Goal: Task Accomplishment & Management: Use online tool/utility

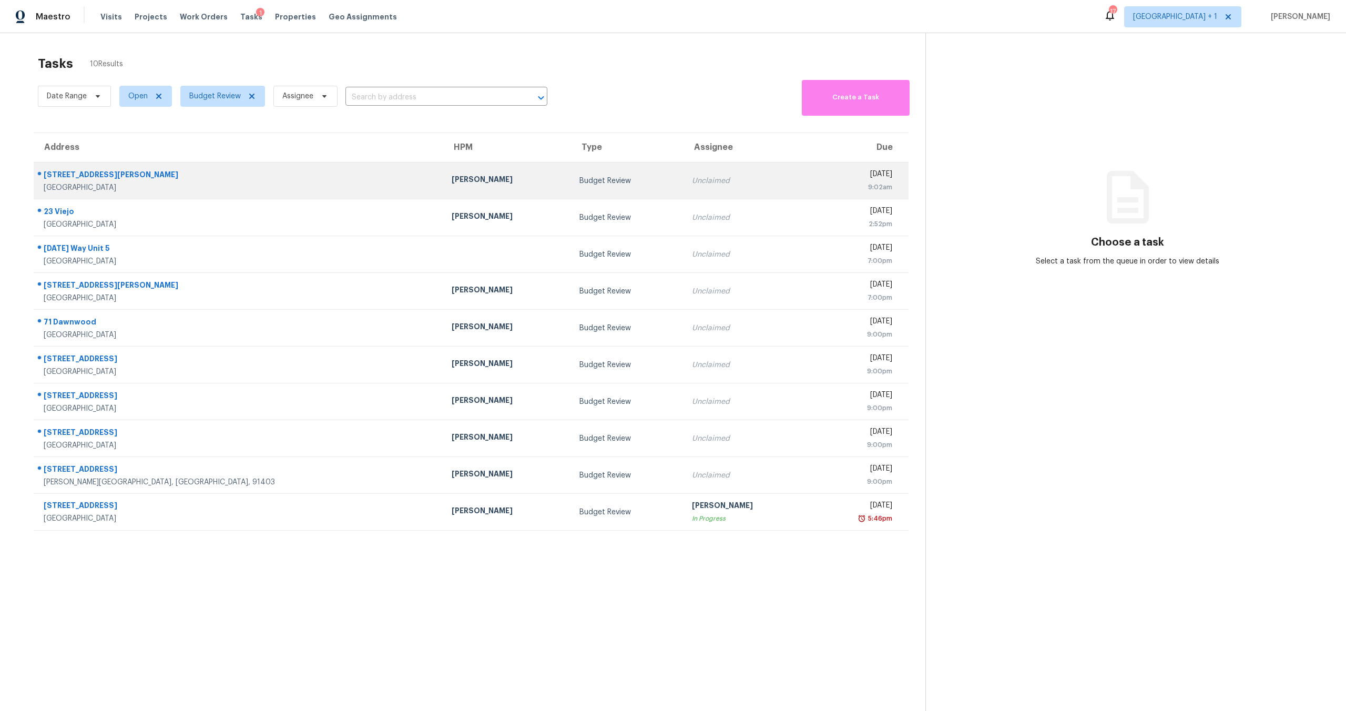
click at [571, 173] on td "Budget Review" at bounding box center [627, 181] width 112 height 37
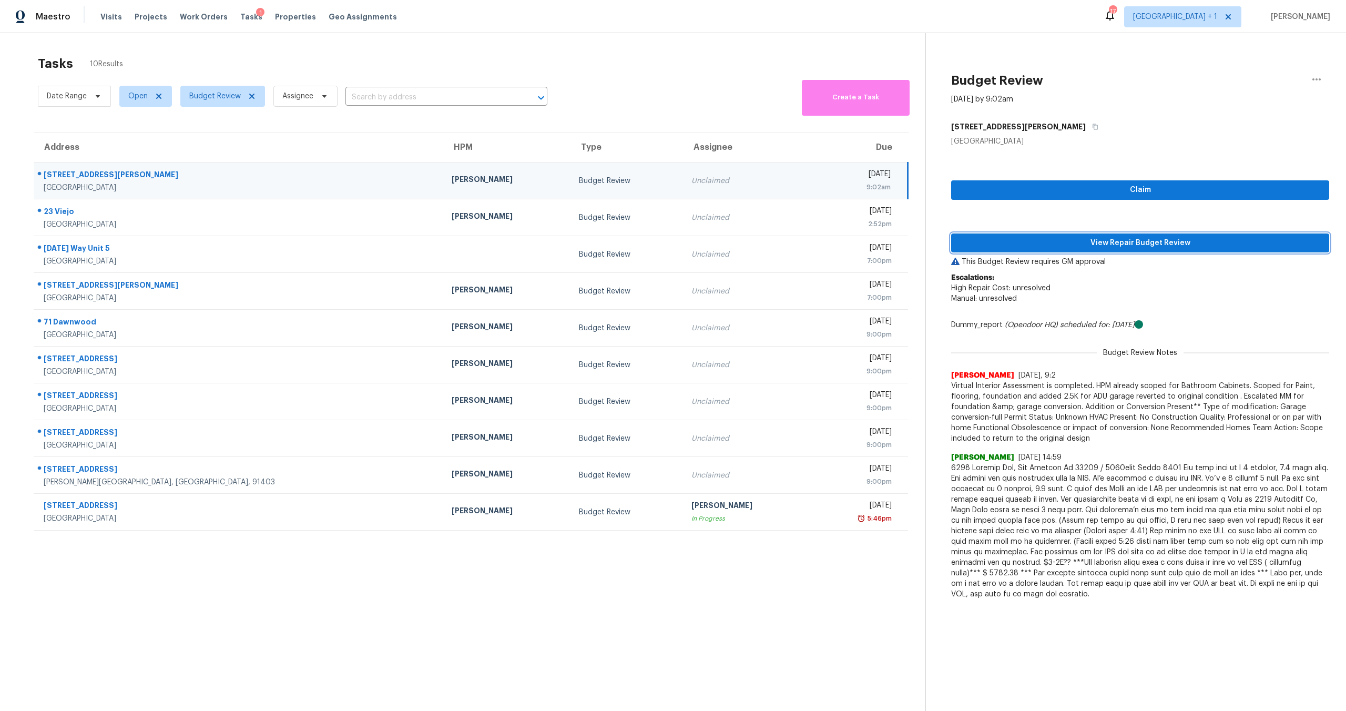
click at [1097, 241] on span "View Repair Budget Review" at bounding box center [1140, 243] width 361 height 13
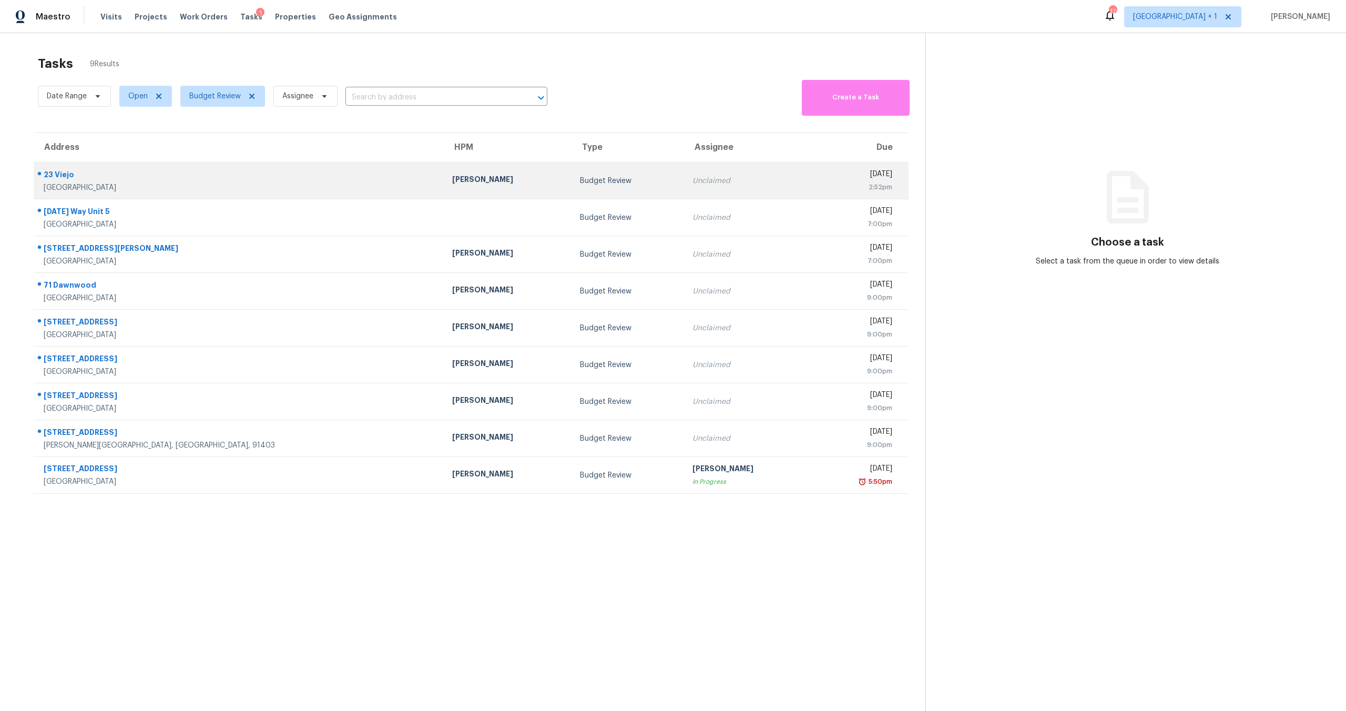
click at [162, 189] on div "[GEOGRAPHIC_DATA]" at bounding box center [240, 187] width 392 height 11
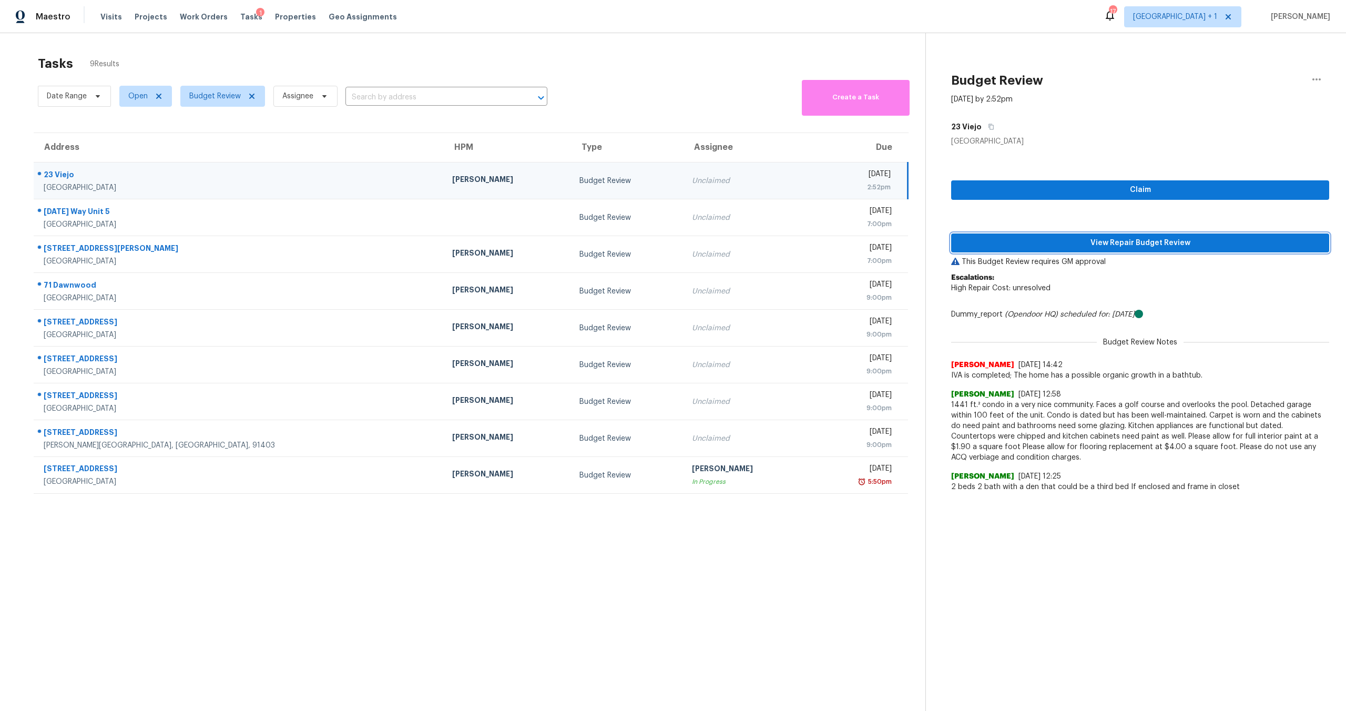
click at [1048, 251] on button "View Repair Budget Review" at bounding box center [1140, 242] width 378 height 19
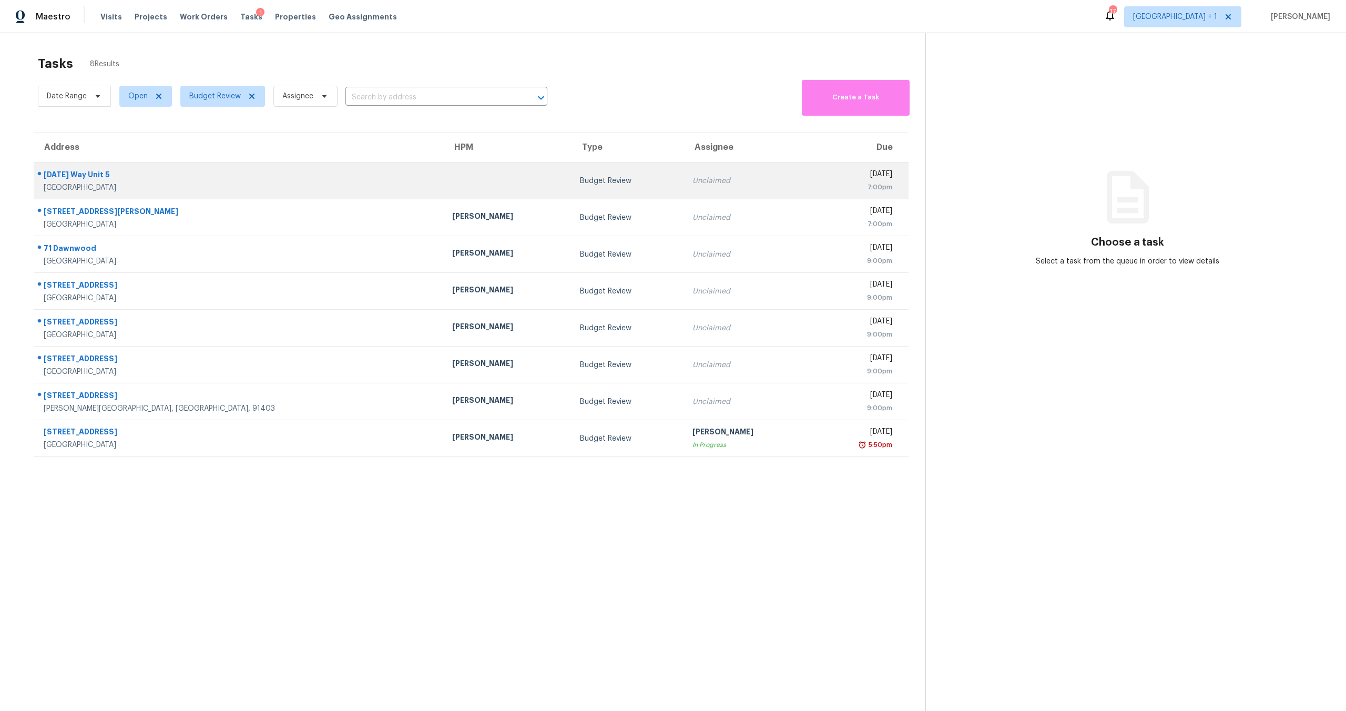
click at [452, 181] on div at bounding box center [507, 180] width 111 height 3
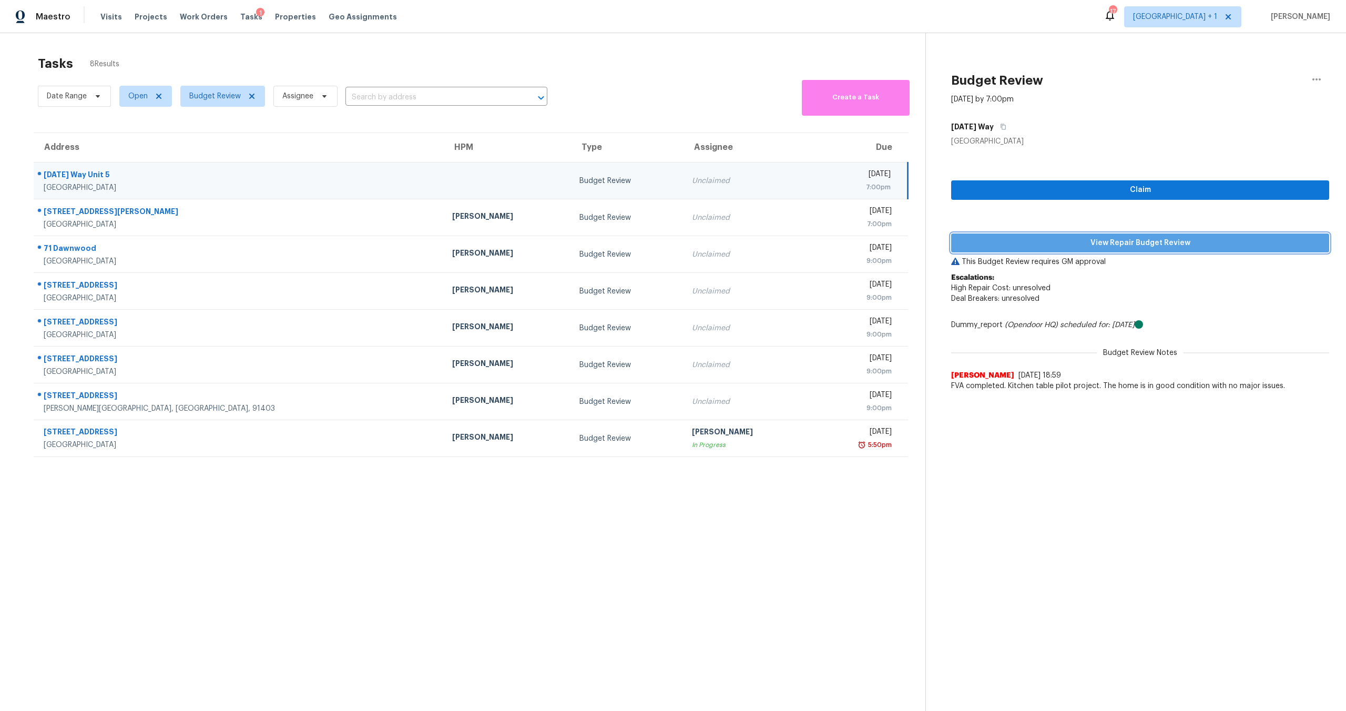
click at [1069, 248] on span "View Repair Budget Review" at bounding box center [1140, 243] width 361 height 13
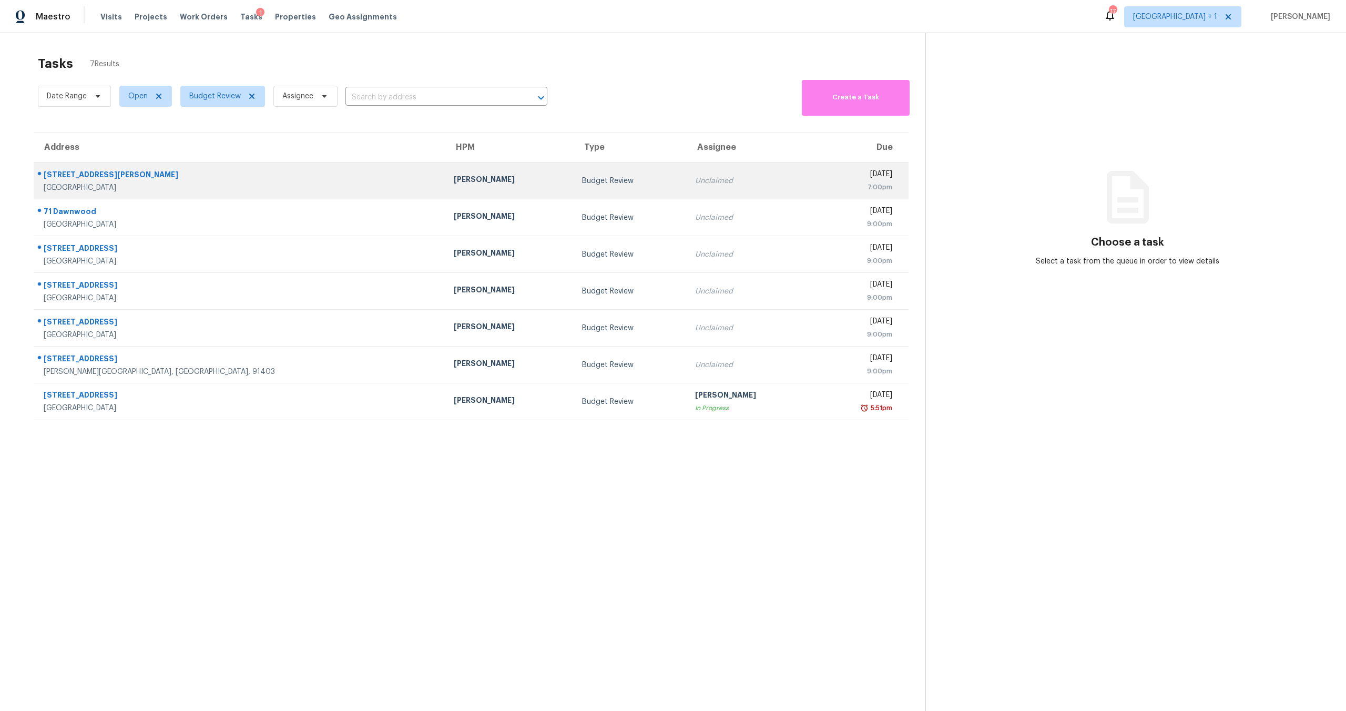
click at [824, 175] on div "[DATE]" at bounding box center [858, 175] width 69 height 13
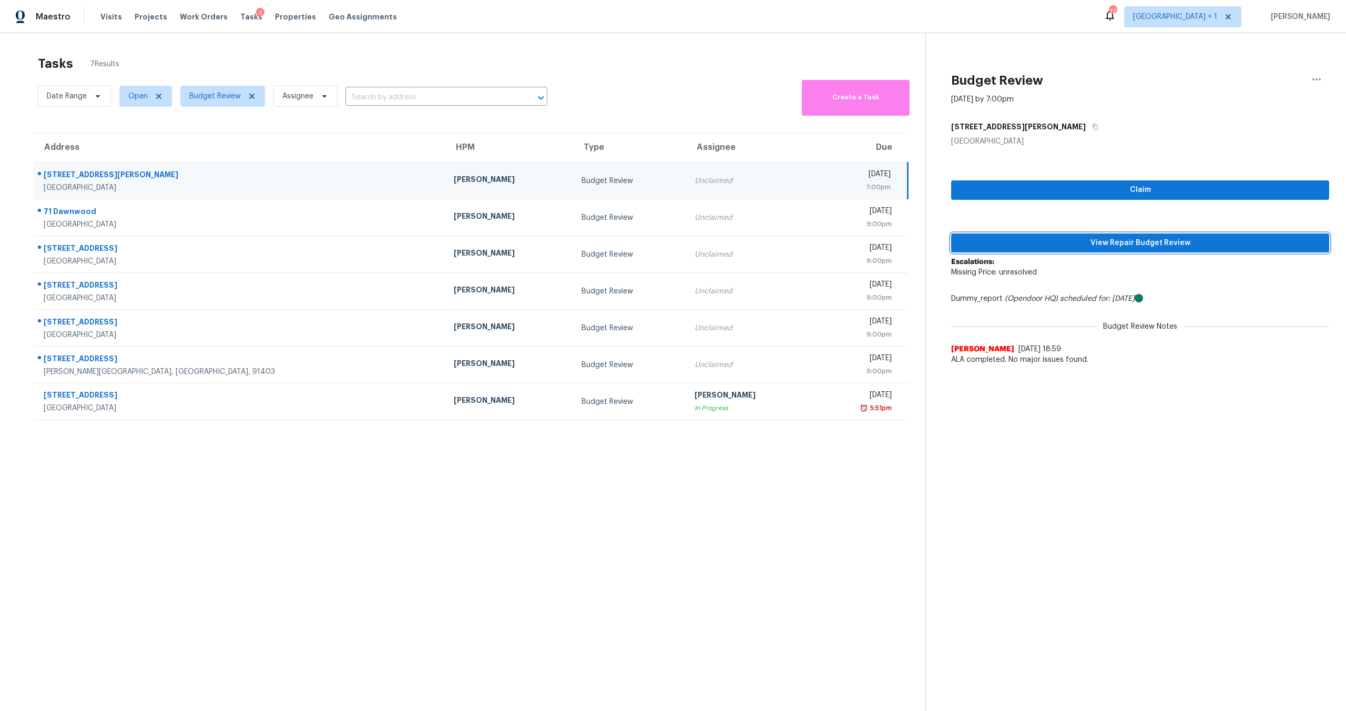
click at [1088, 246] on span "View Repair Budget Review" at bounding box center [1140, 243] width 361 height 13
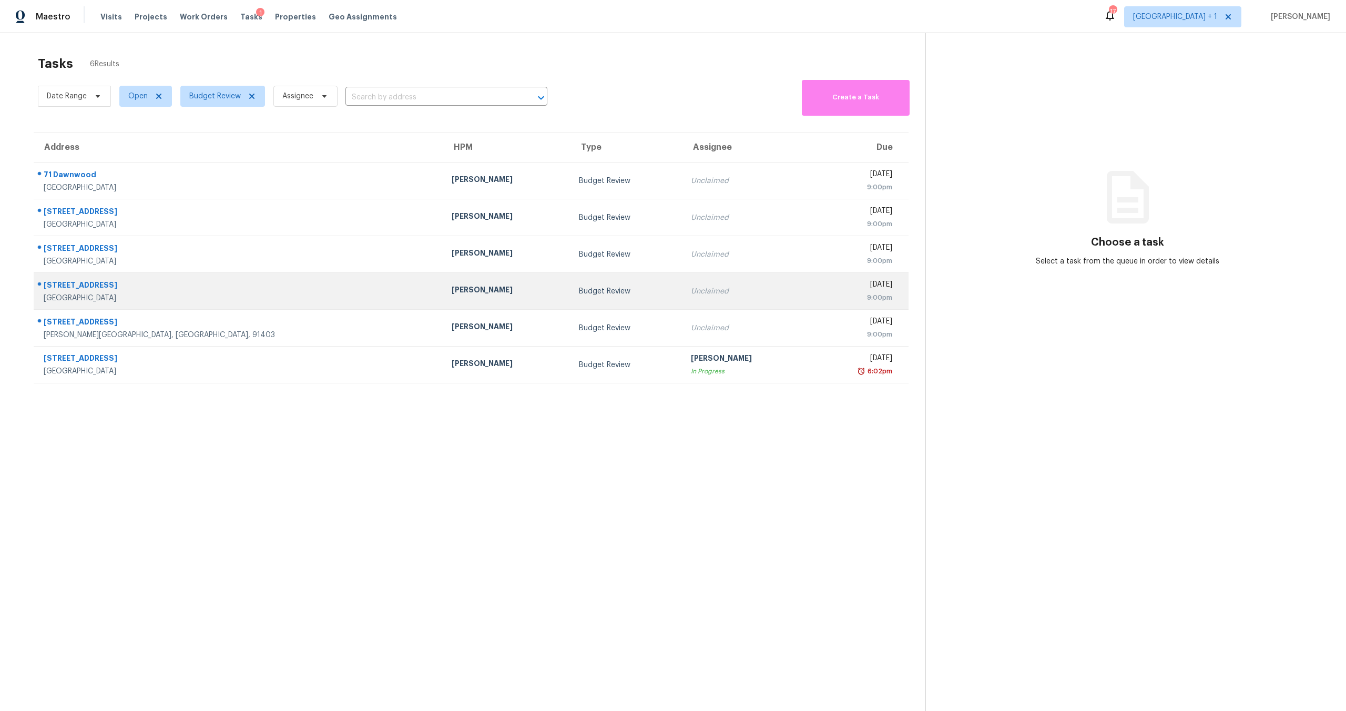
drag, startPoint x: 633, startPoint y: 503, endPoint x: 668, endPoint y: 279, distance: 227.2
click at [632, 495] on section "Tasks 6 Results Date Range Open Budget Review Assignee ​ Create a Task Address …" at bounding box center [471, 397] width 909 height 694
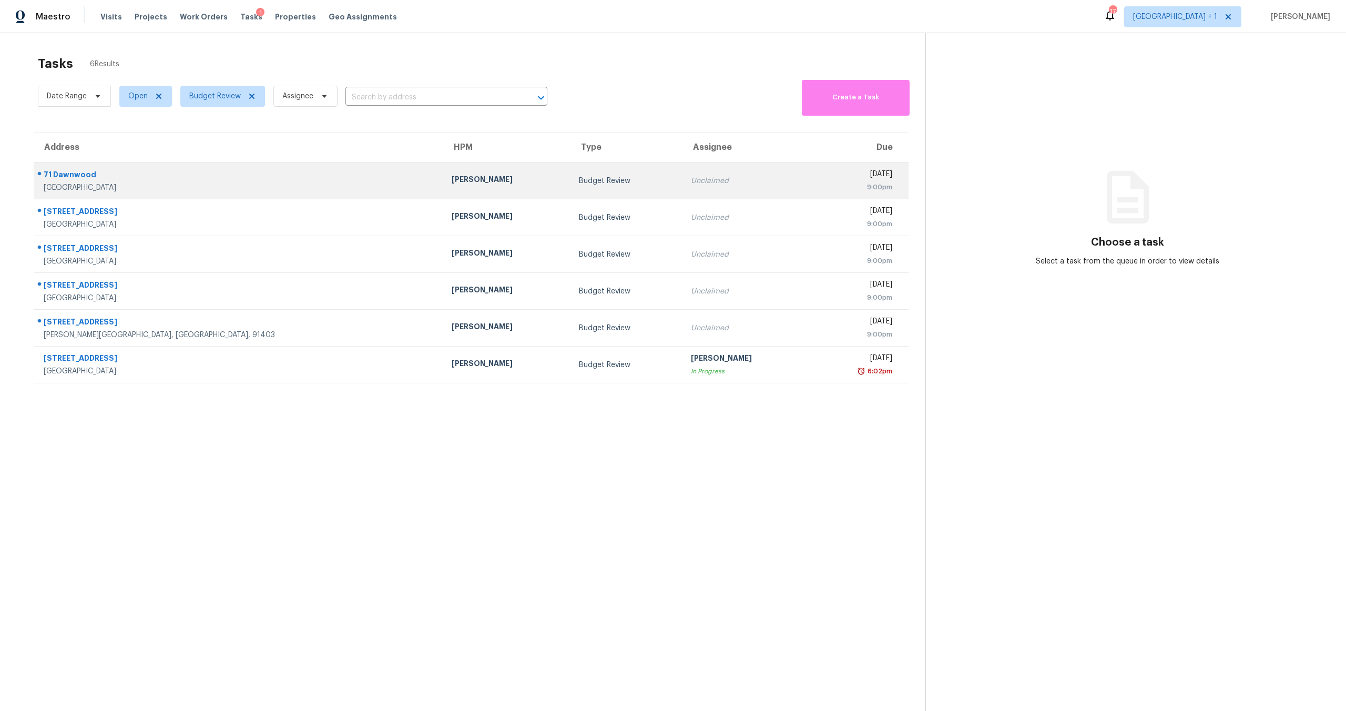
click at [691, 185] on div "Unclaimed" at bounding box center [746, 181] width 111 height 11
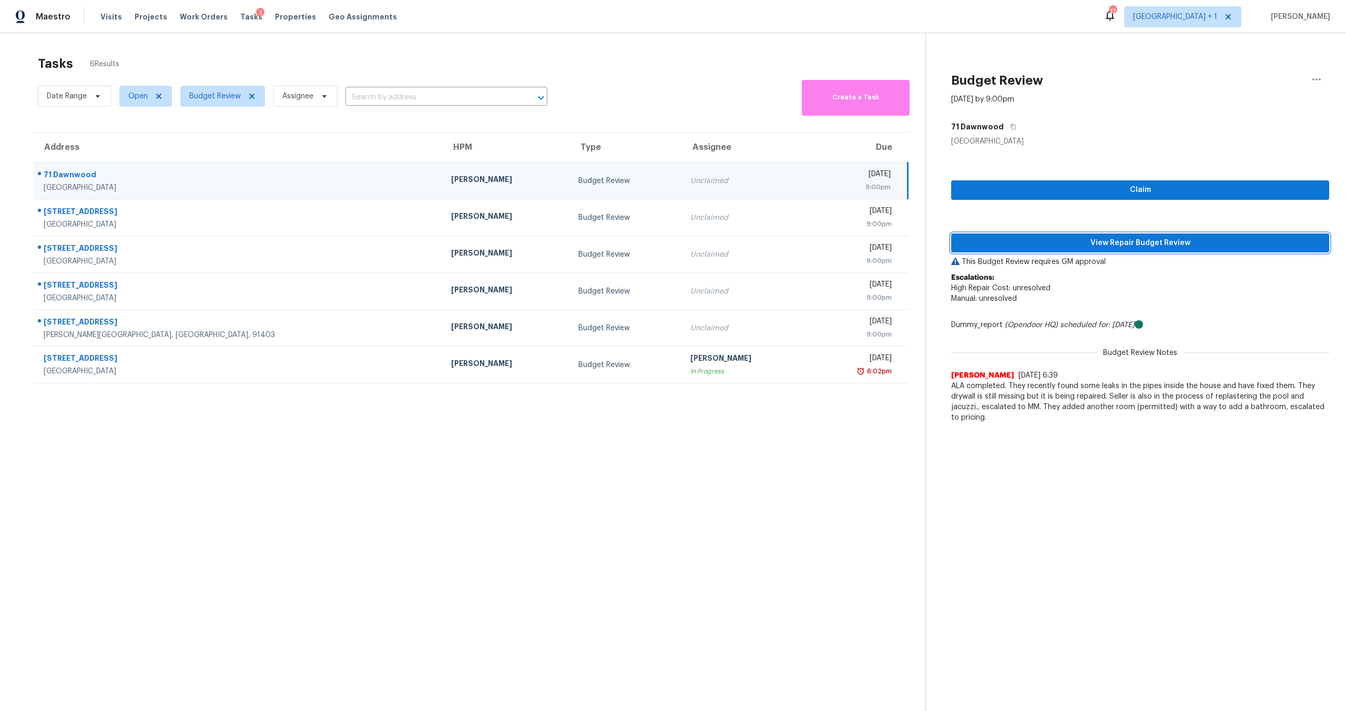
click at [1054, 239] on span "View Repair Budget Review" at bounding box center [1140, 243] width 361 height 13
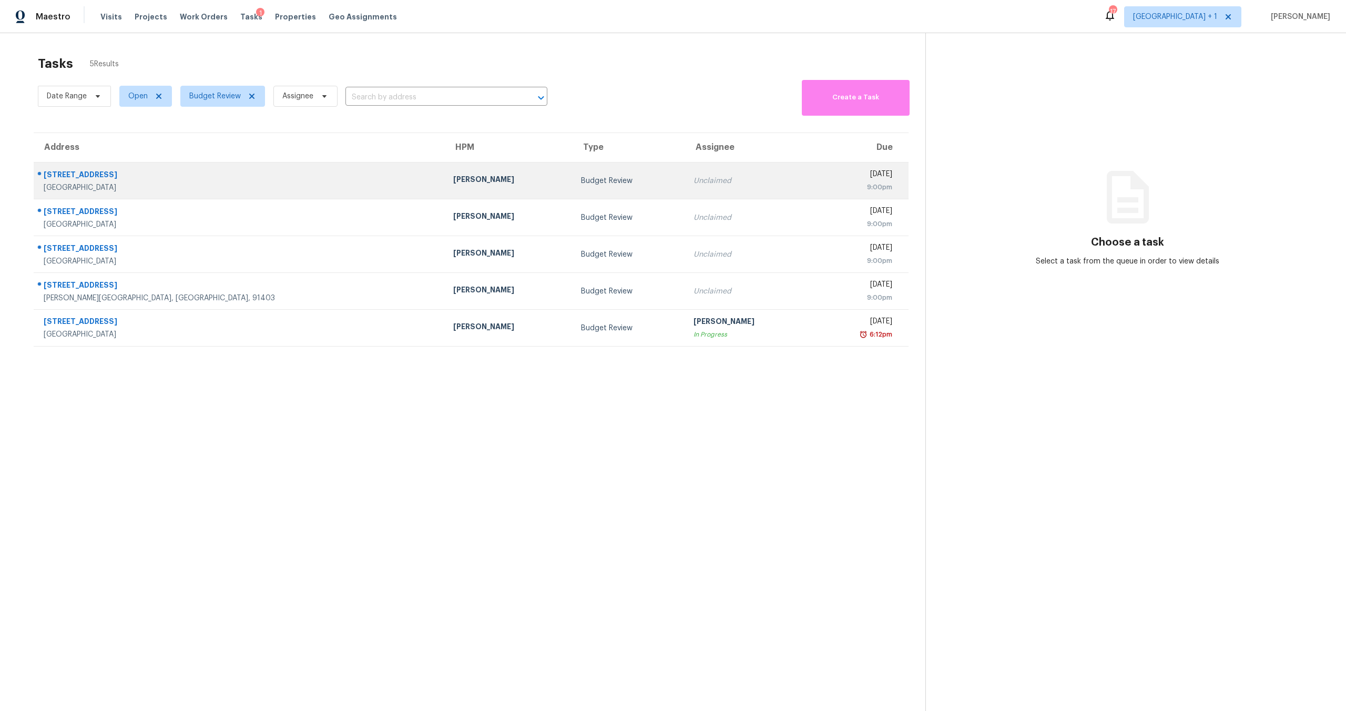
click at [822, 175] on div "[DATE]" at bounding box center [857, 175] width 70 height 13
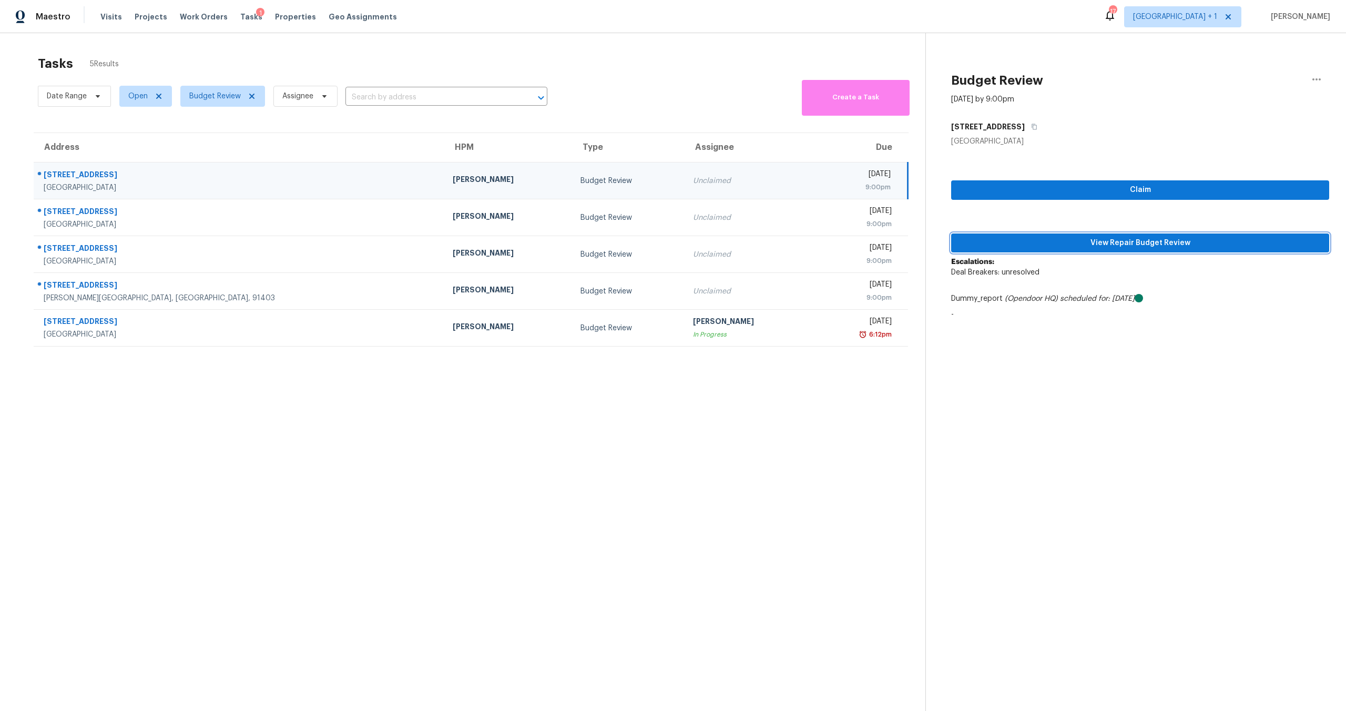
click at [1119, 241] on span "View Repair Budget Review" at bounding box center [1140, 243] width 361 height 13
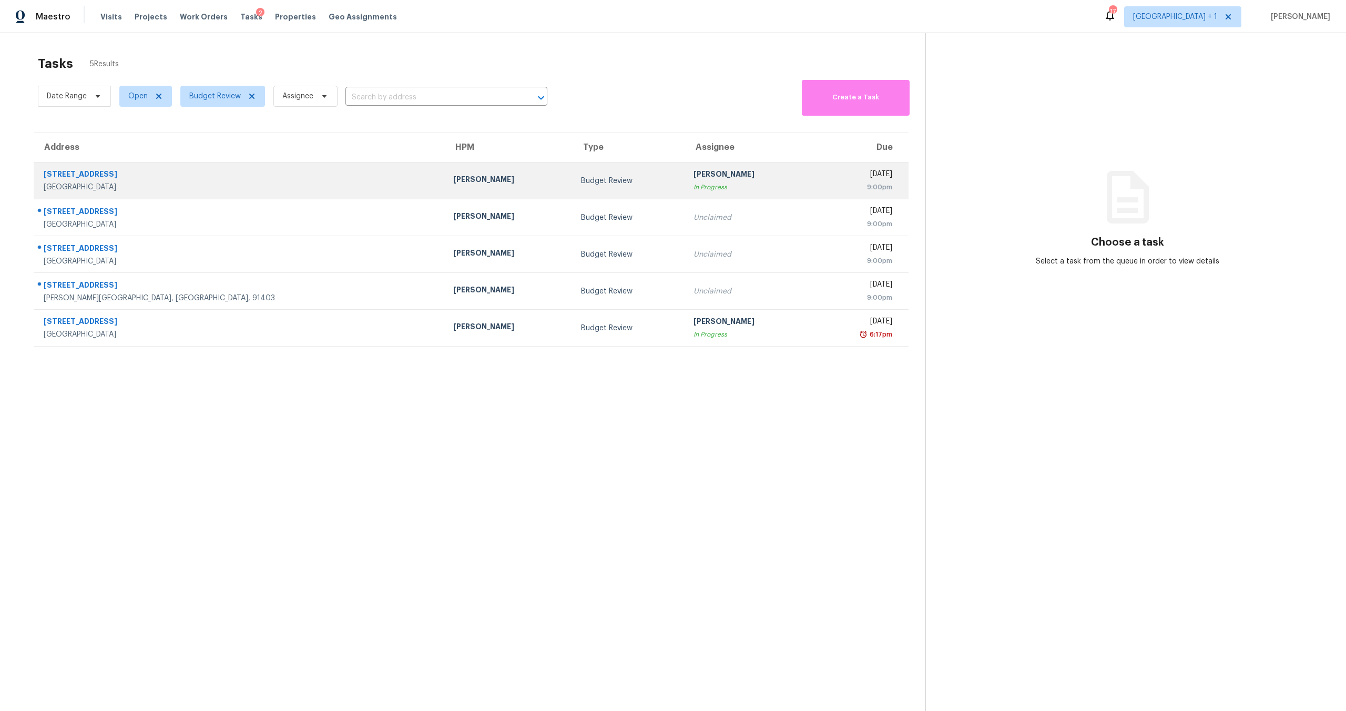
click at [694, 189] on div "In Progress" at bounding box center [749, 187] width 111 height 11
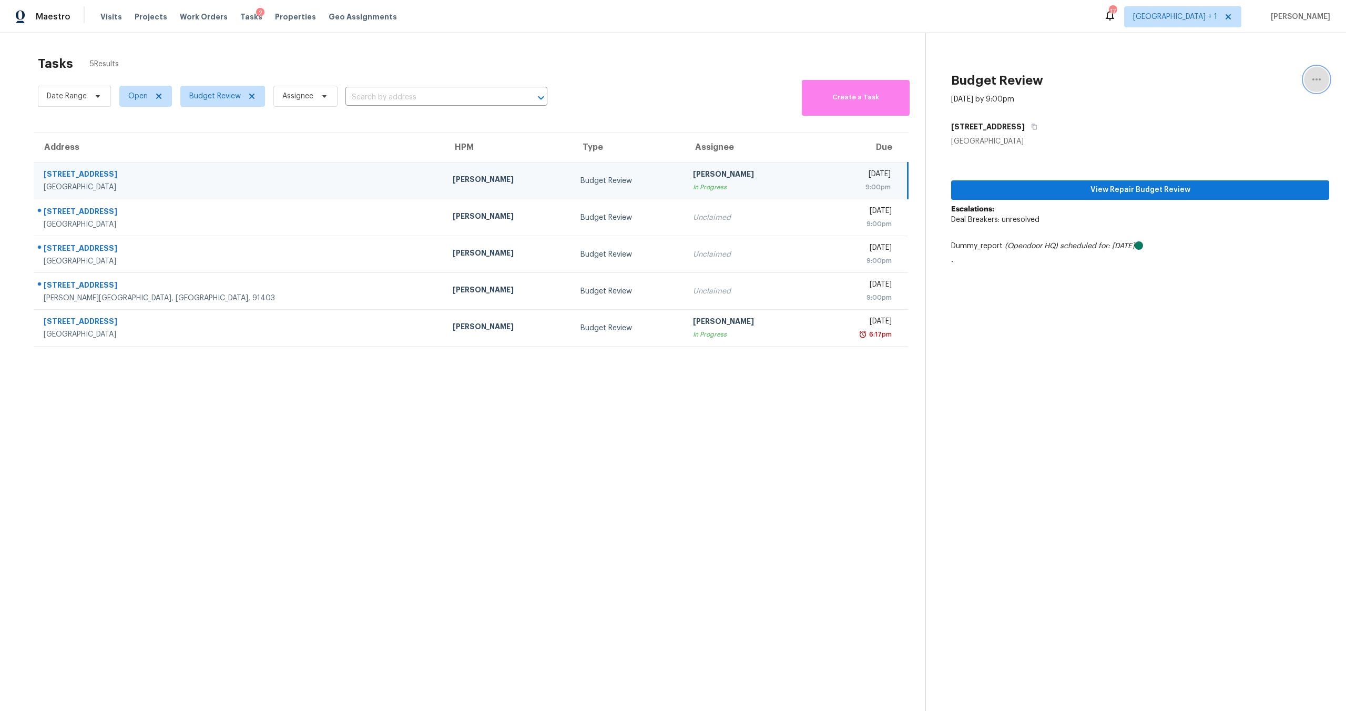
click at [1311, 85] on icon "button" at bounding box center [1317, 79] width 13 height 13
click at [1246, 80] on div "Unclaim this task" at bounding box center [1249, 81] width 82 height 11
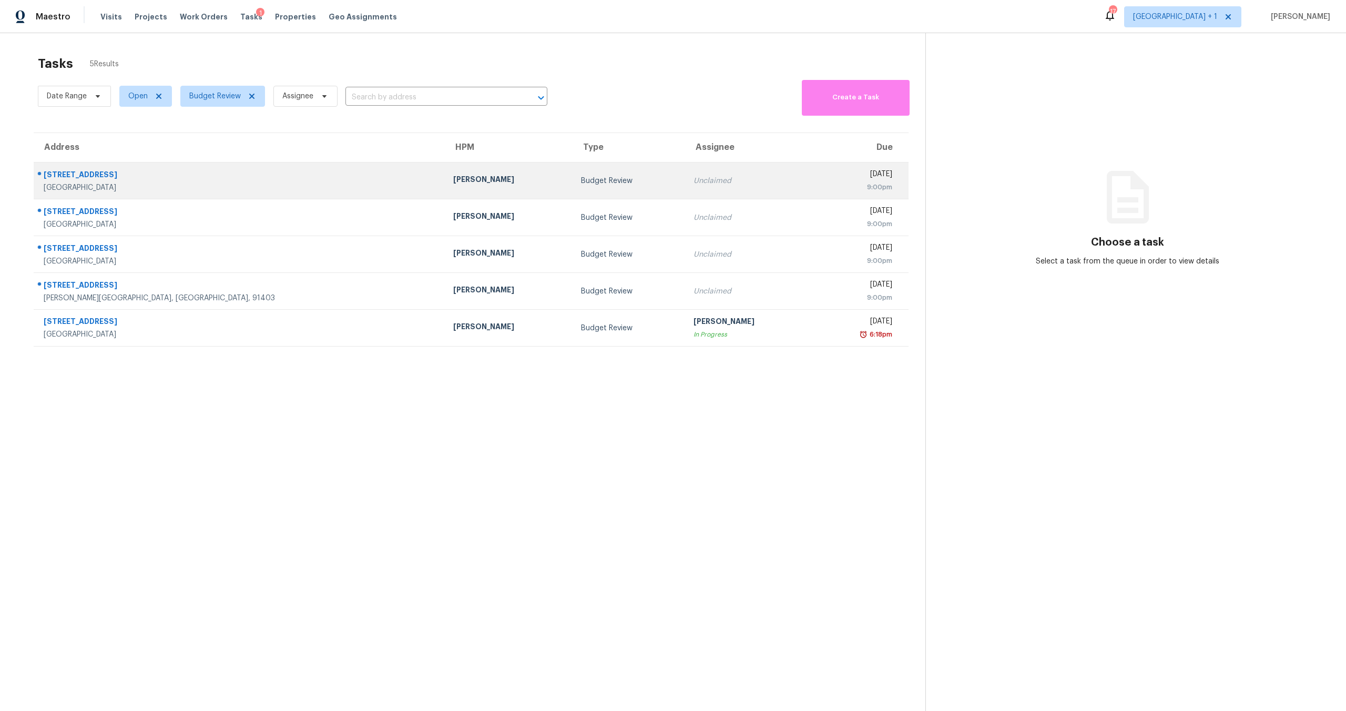
click at [453, 184] on div "[PERSON_NAME]" at bounding box center [508, 180] width 111 height 13
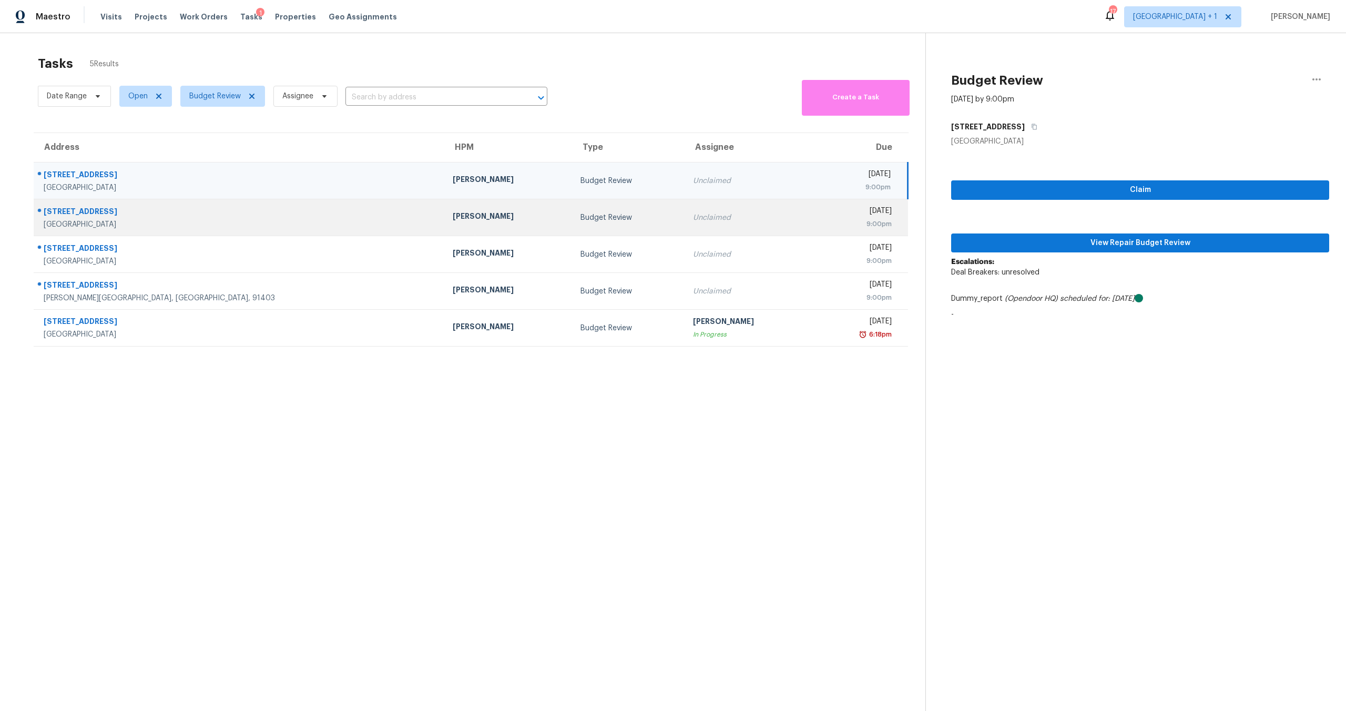
click at [448, 225] on td "[PERSON_NAME]" at bounding box center [508, 217] width 128 height 37
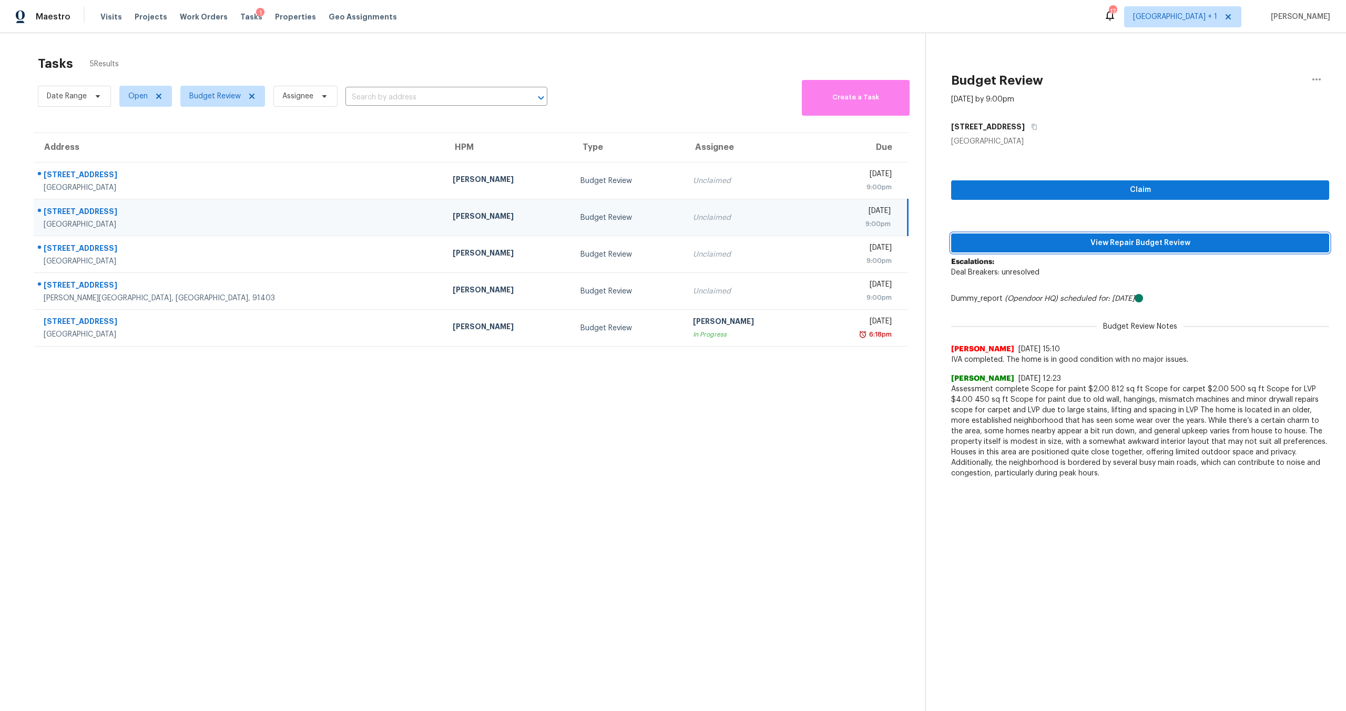
click at [1116, 235] on button "View Repair Budget Review" at bounding box center [1140, 242] width 378 height 19
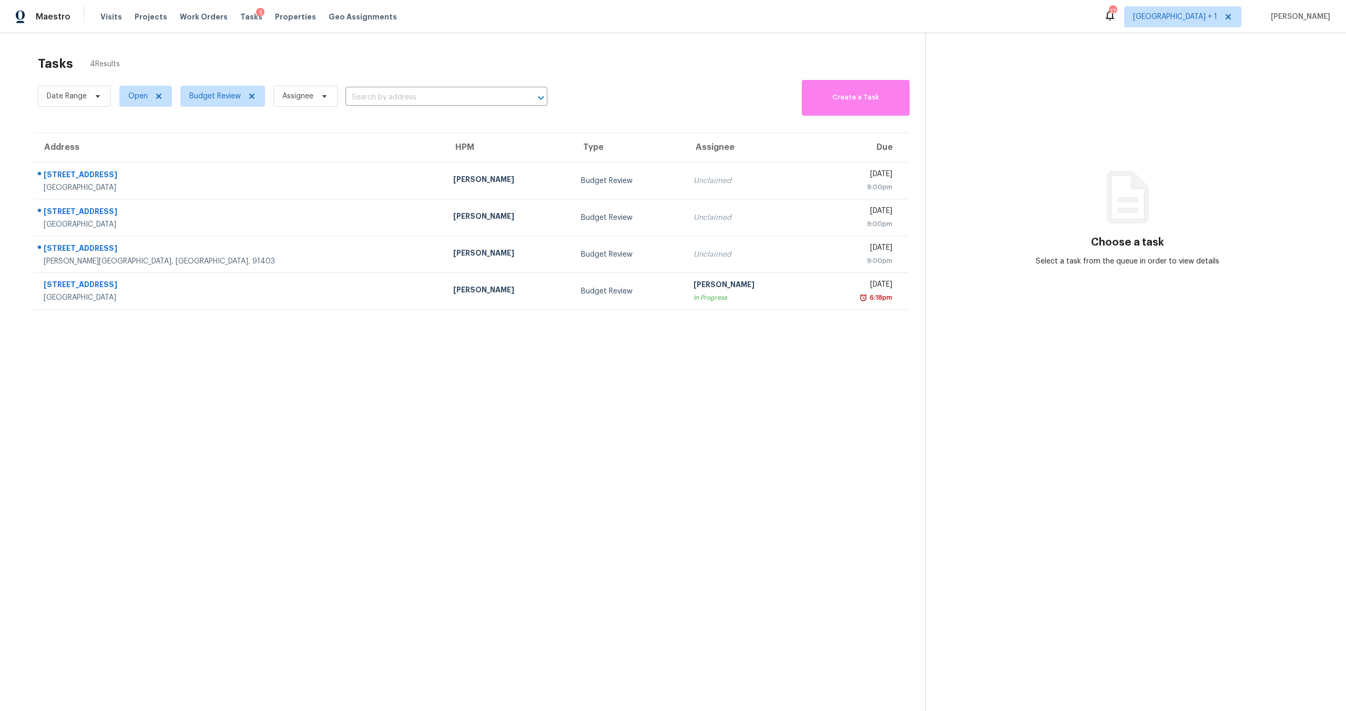
click at [748, 419] on section "Tasks 4 Results Date Range Open Budget Review Assignee ​ Create a Task Address …" at bounding box center [471, 397] width 909 height 694
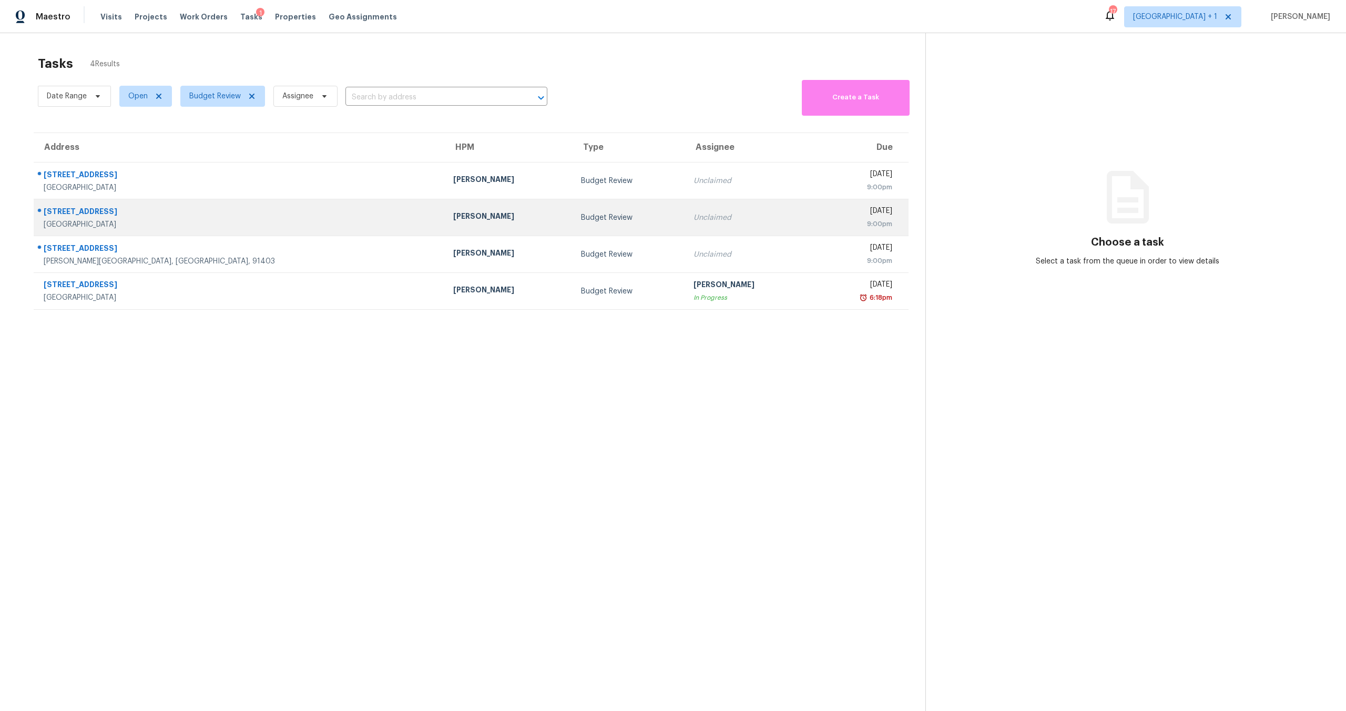
click at [822, 225] on div "9:00pm" at bounding box center [857, 224] width 70 height 11
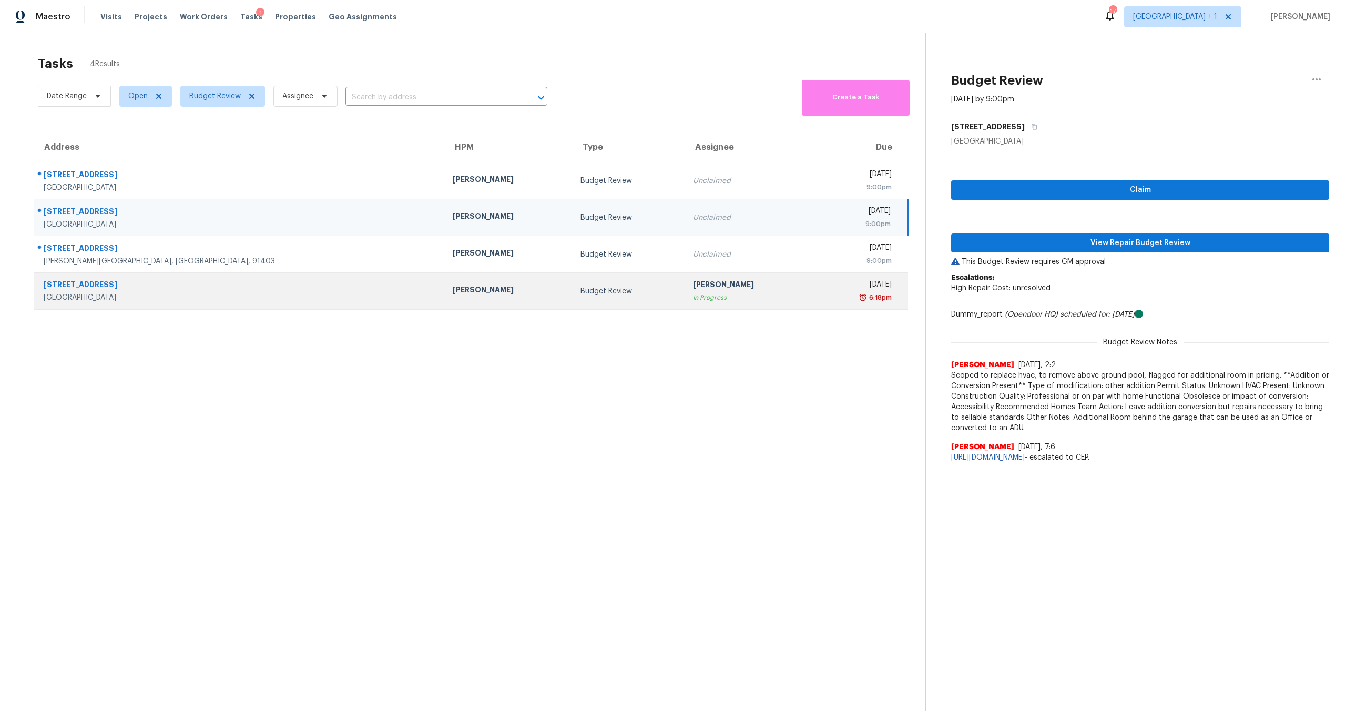
click at [572, 300] on td "Budget Review" at bounding box center [628, 291] width 113 height 37
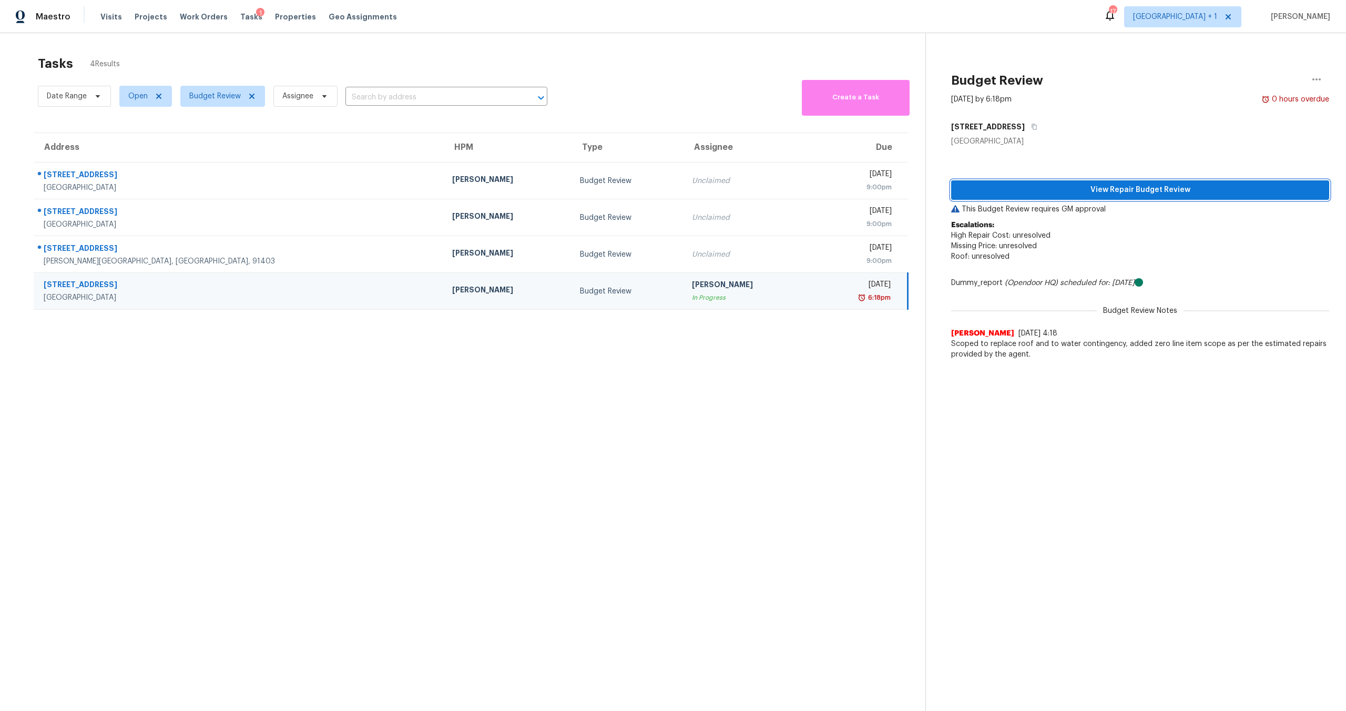
click at [1038, 192] on span "View Repair Budget Review" at bounding box center [1140, 190] width 361 height 13
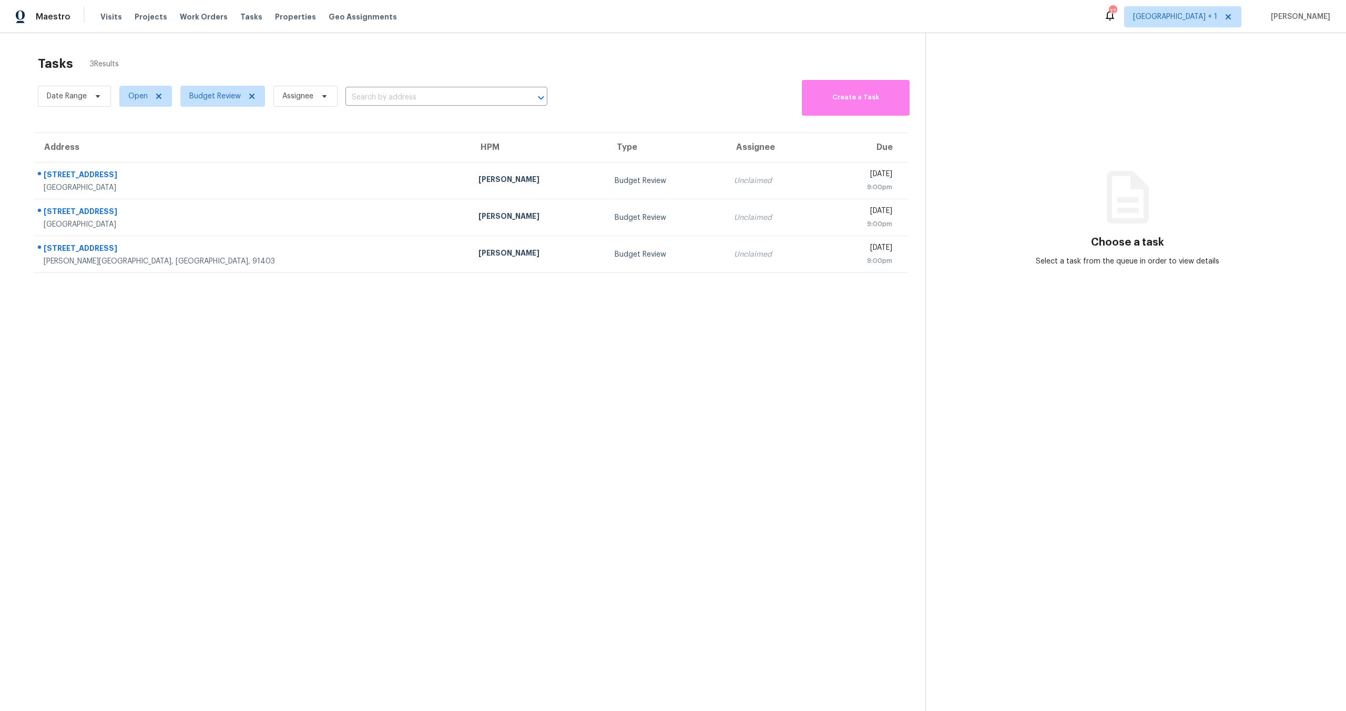
click at [733, 348] on section "Tasks 3 Results Date Range Open Budget Review Assignee ​ Create a Task Address …" at bounding box center [471, 397] width 909 height 694
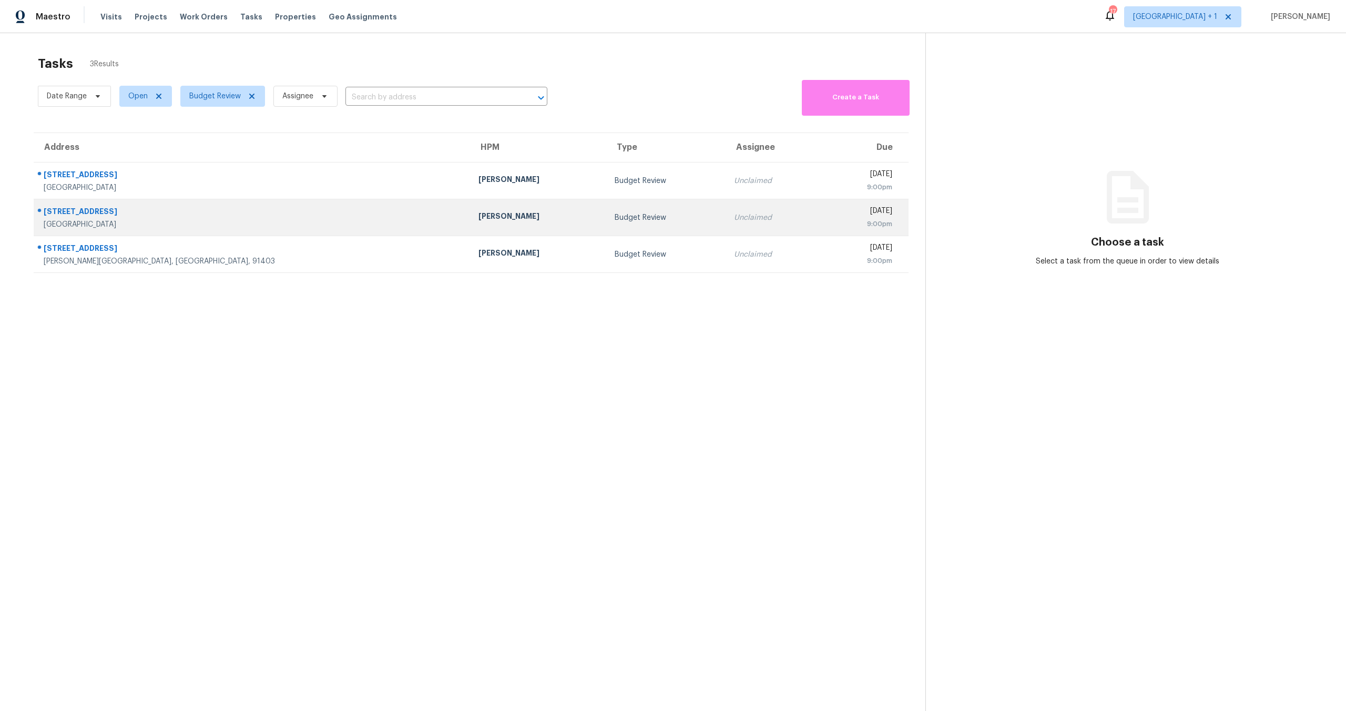
click at [726, 227] on td "Unclaimed" at bounding box center [774, 217] width 96 height 37
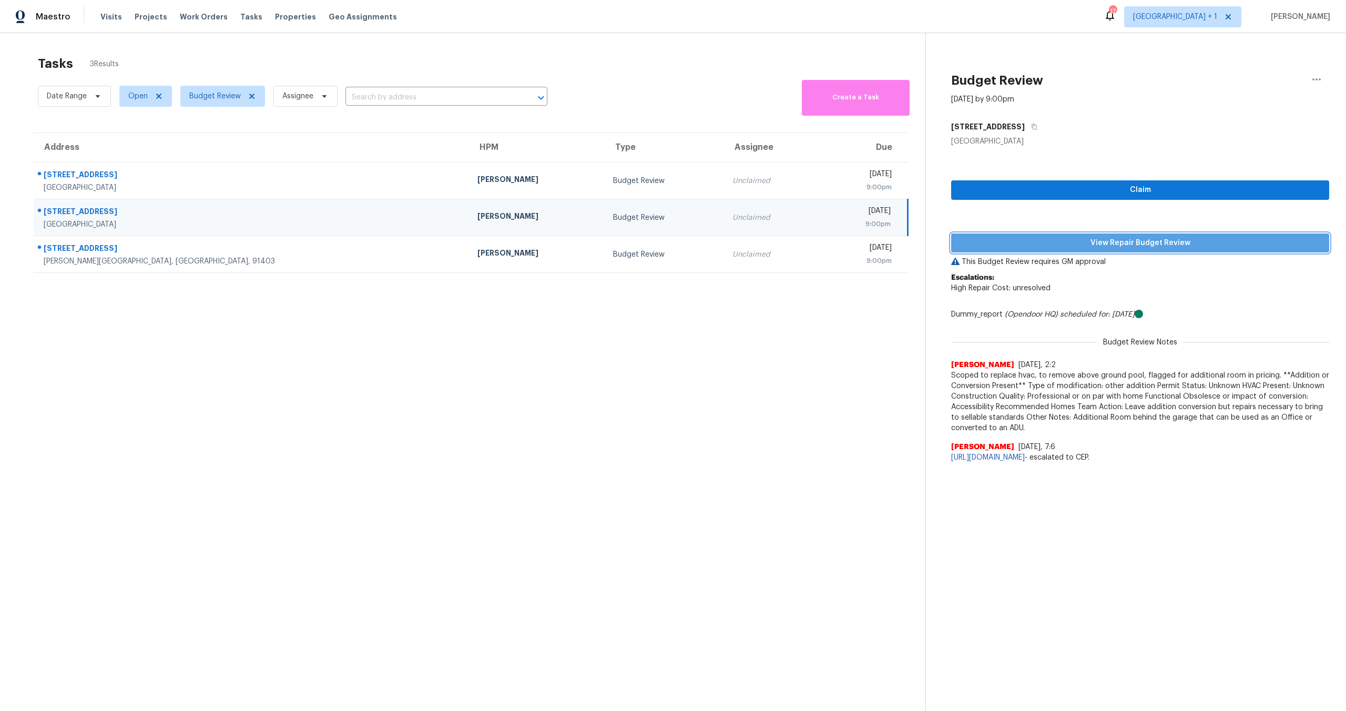
click at [1118, 237] on span "View Repair Budget Review" at bounding box center [1140, 243] width 361 height 13
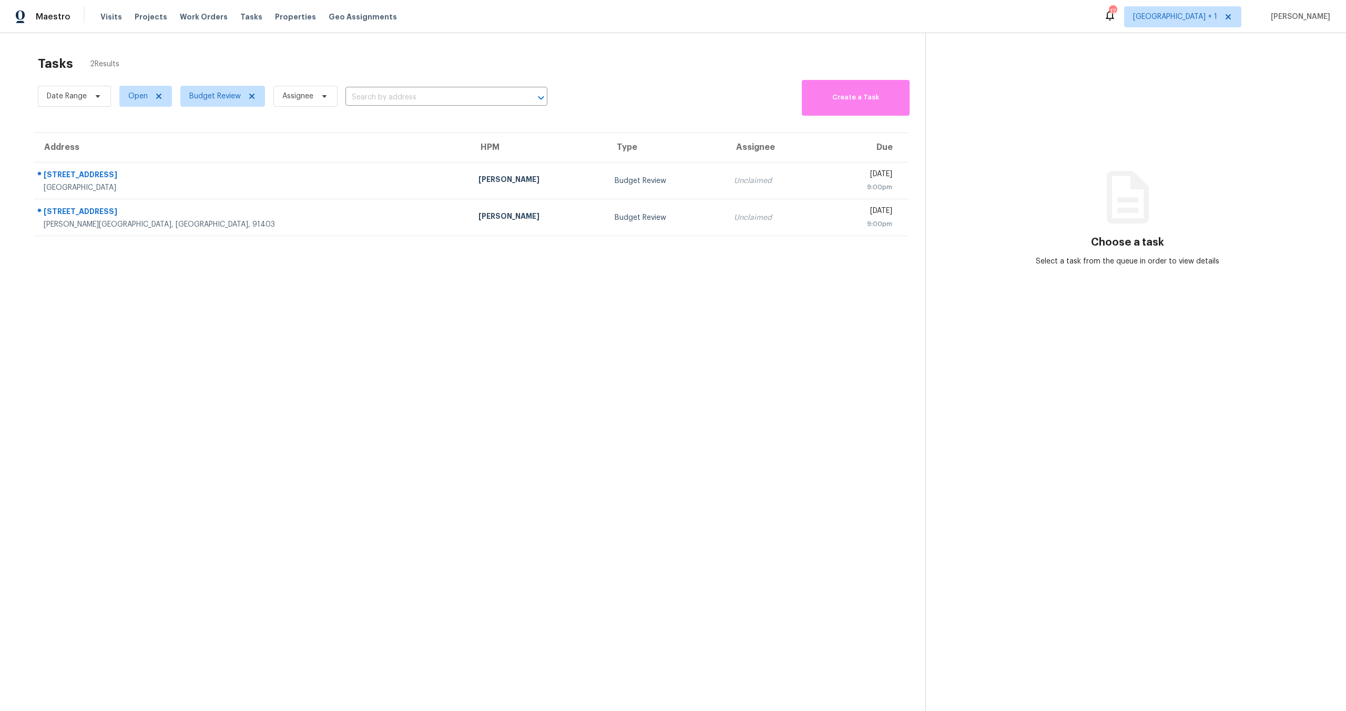
click at [616, 298] on section "Tasks 2 Results Date Range Open Budget Review Assignee ​ Create a Task Address …" at bounding box center [471, 397] width 909 height 694
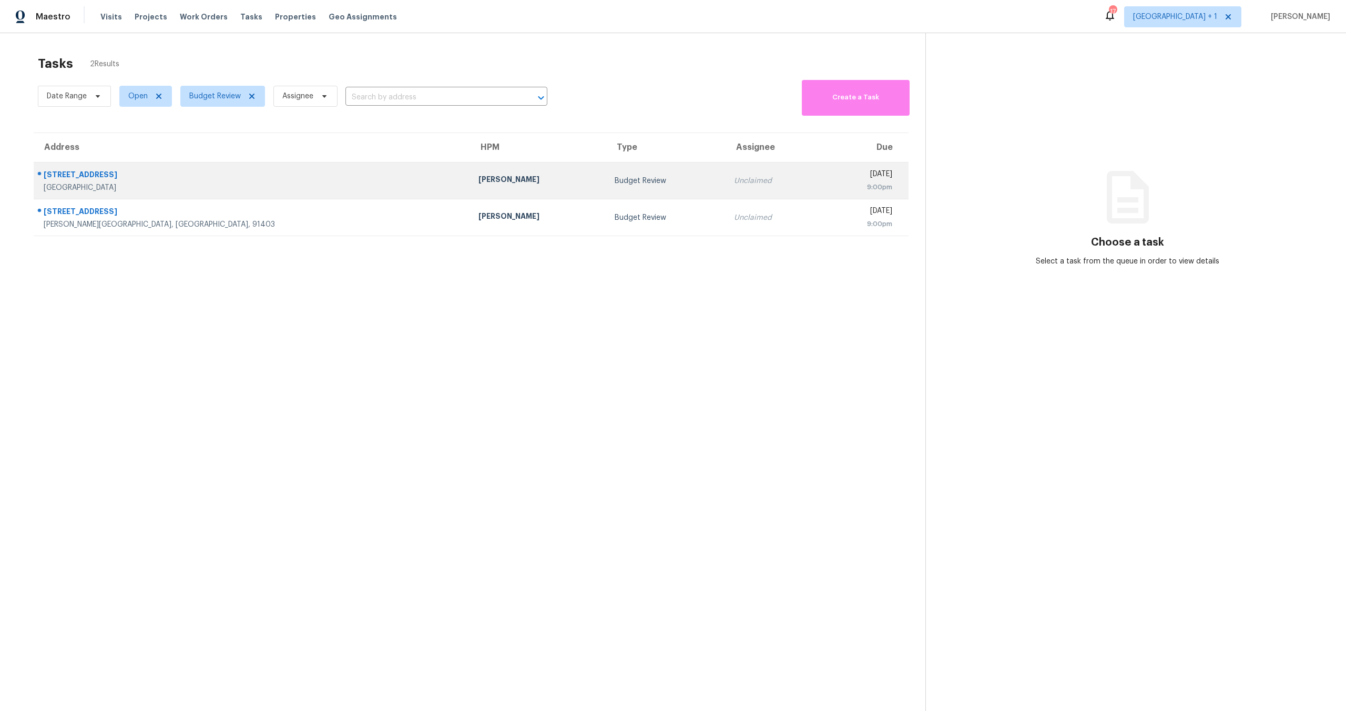
click at [606, 197] on td "Budget Review" at bounding box center [665, 181] width 119 height 37
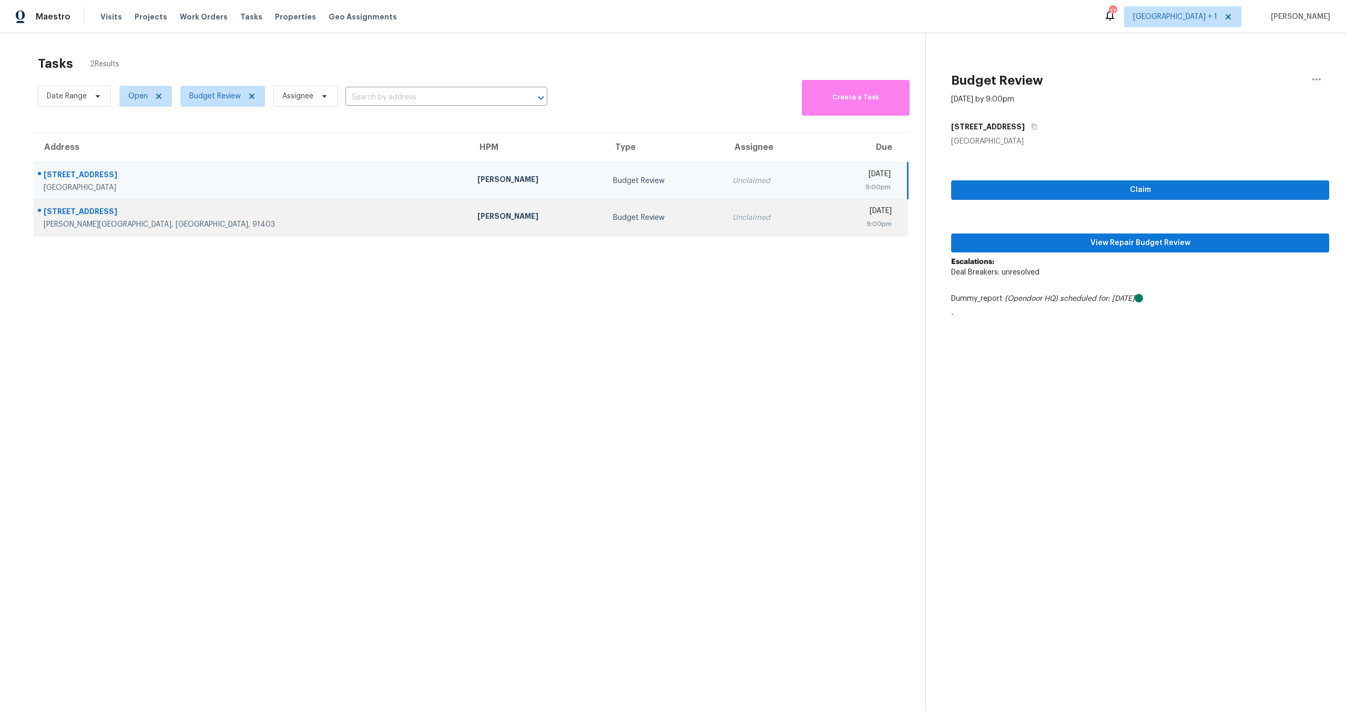
click at [724, 226] on td "Unclaimed" at bounding box center [771, 217] width 95 height 37
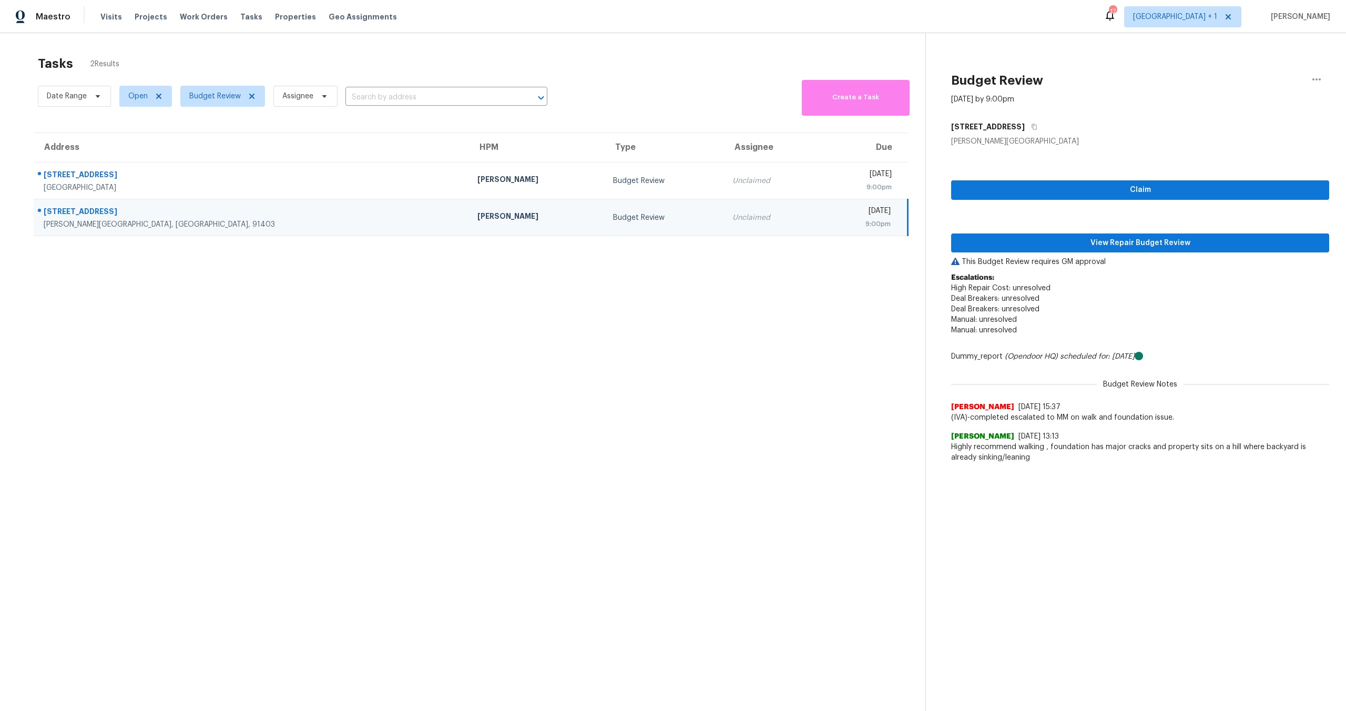
click at [1069, 262] on p "This Budget Review requires GM approval" at bounding box center [1140, 262] width 378 height 11
click at [1068, 253] on div "Claim View Repair Budget Review This Budget Review requires GM approval Escalat…" at bounding box center [1140, 307] width 378 height 321
click at [1028, 243] on span "View Repair Budget Review" at bounding box center [1140, 243] width 361 height 13
